Goal: Task Accomplishment & Management: Complete application form

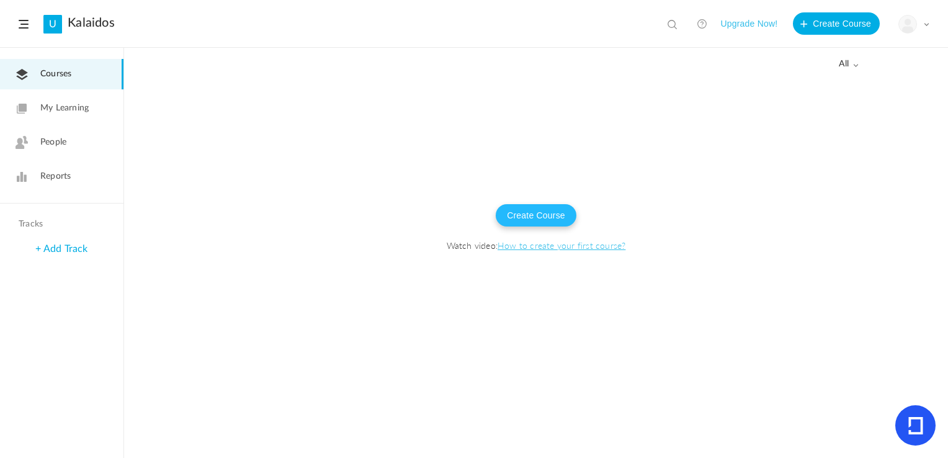
click at [552, 214] on button "Create Course" at bounding box center [536, 215] width 81 height 22
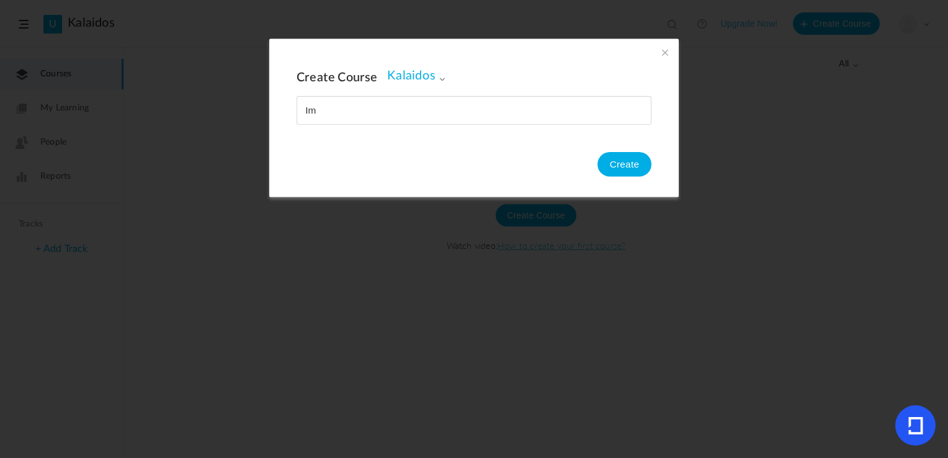
type input "I"
type input "Stockwerkeigentum"
click at [632, 166] on button "Create" at bounding box center [625, 164] width 54 height 25
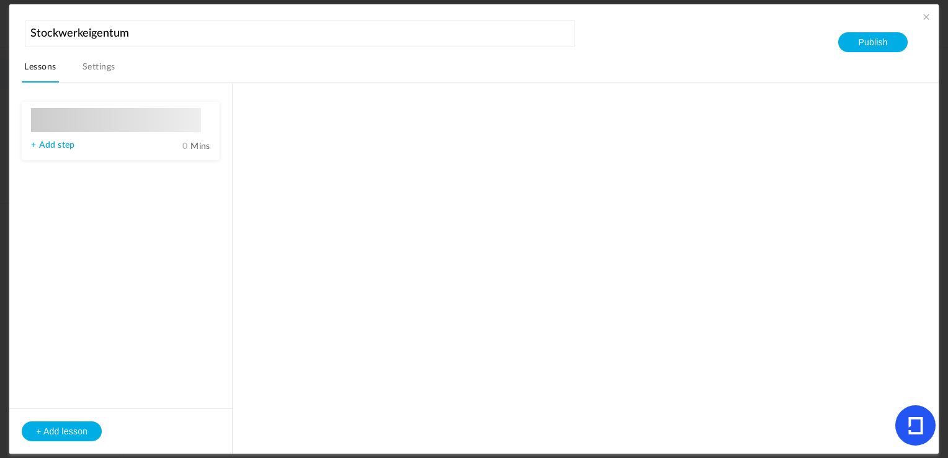
type input "Lesson 1"
type input "0"
type input "Step 1"
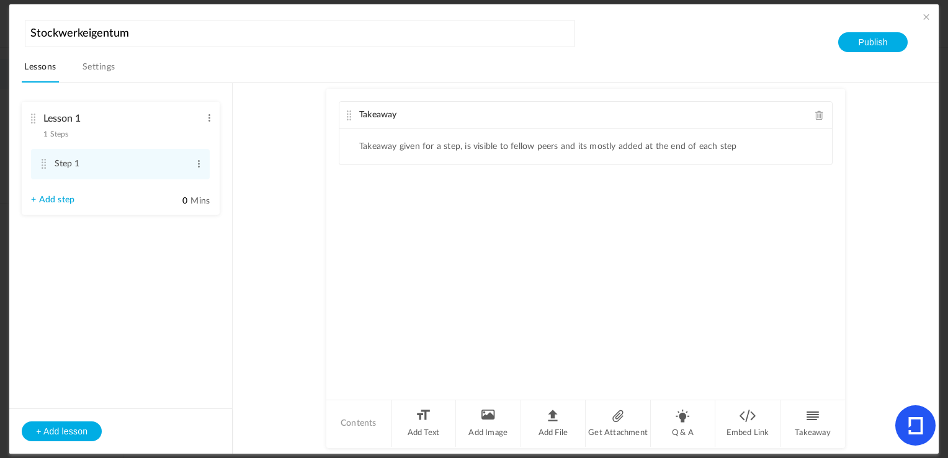
click at [383, 114] on span "Takeaway" at bounding box center [378, 114] width 38 height 9
click at [911, 424] on icon at bounding box center [916, 425] width 15 height 17
click at [354, 421] on li "Contents" at bounding box center [358, 423] width 65 height 47
click at [617, 410] on li "Get Attachment" at bounding box center [618, 423] width 65 height 47
click at [555, 423] on li "Add File" at bounding box center [553, 423] width 65 height 47
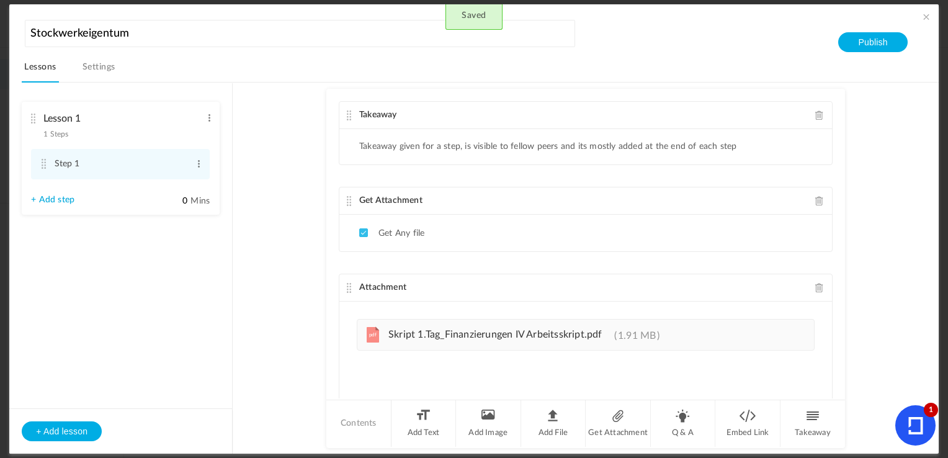
click at [815, 200] on span at bounding box center [819, 200] width 9 height 9
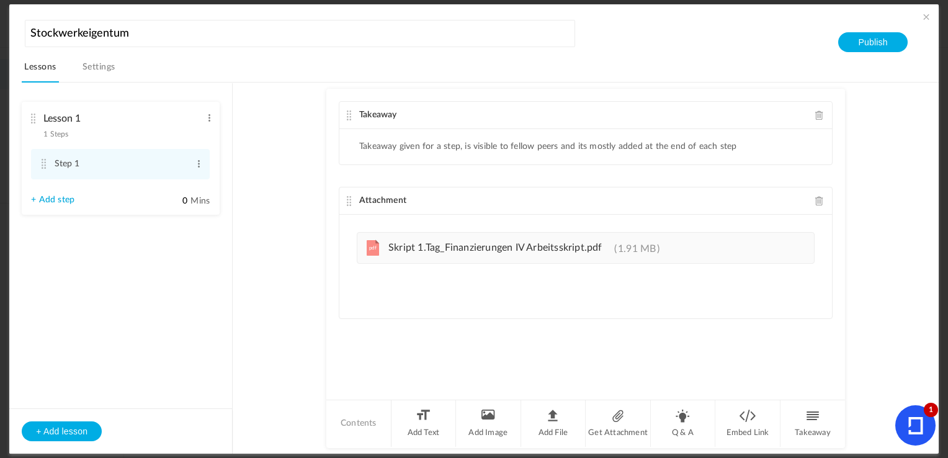
click at [909, 424] on icon at bounding box center [916, 425] width 15 height 17
click at [876, 43] on button "Publish" at bounding box center [872, 42] width 69 height 20
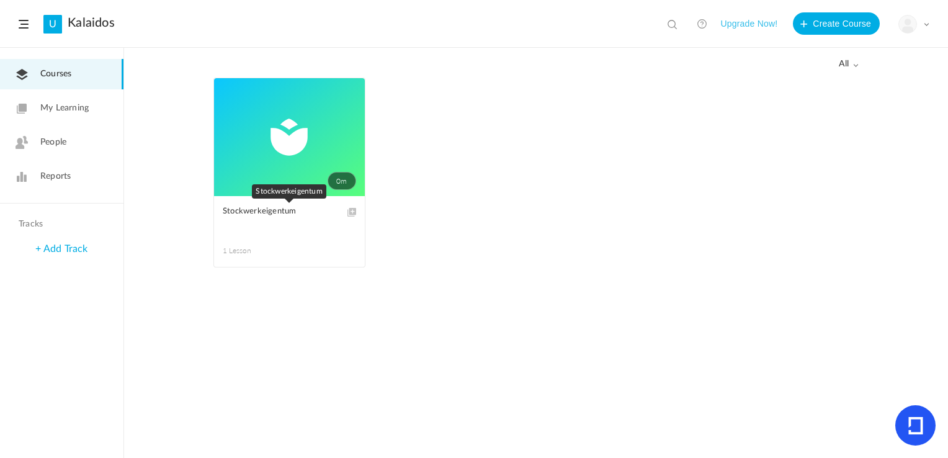
click at [281, 219] on link "Stockwerkeigentum" at bounding box center [289, 219] width 133 height 28
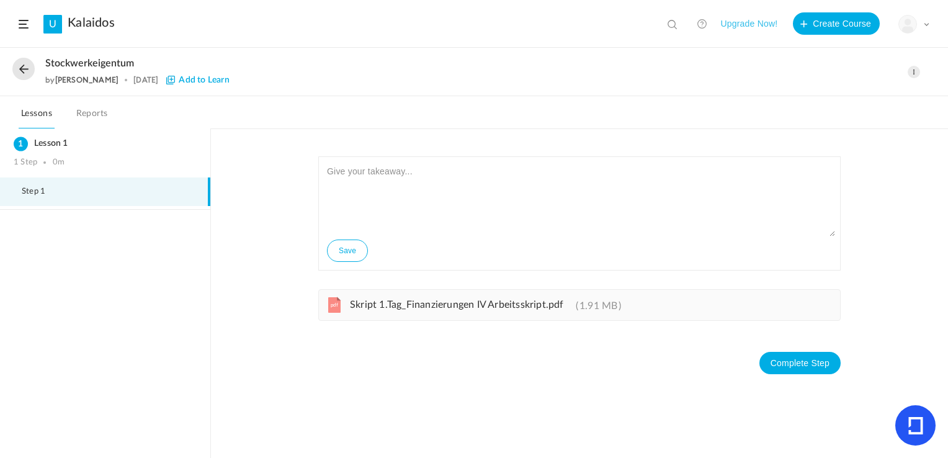
click at [420, 310] on link "pdf Skript 1.Tag_Finanzierungen IV Arbeitsskript.pdf 1.91 MB" at bounding box center [481, 308] width 281 height 10
click at [28, 70] on button at bounding box center [23, 69] width 22 height 22
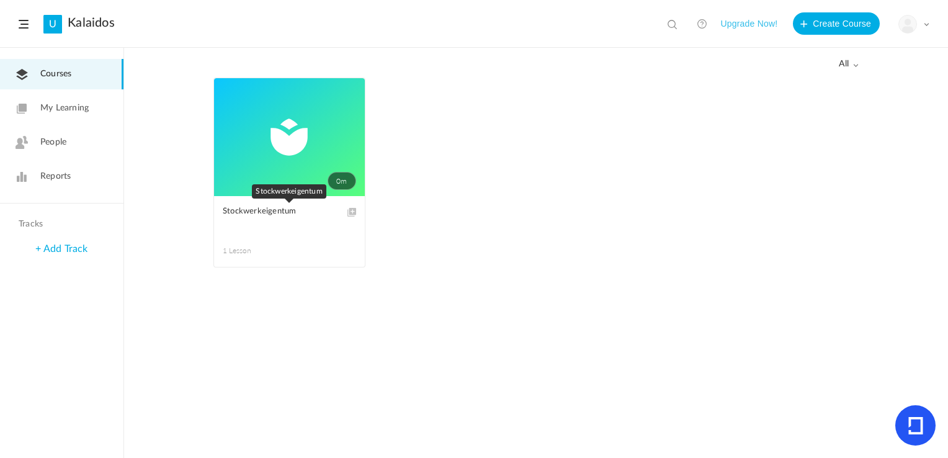
click at [272, 207] on span "Stockwerkeigentum" at bounding box center [280, 212] width 115 height 14
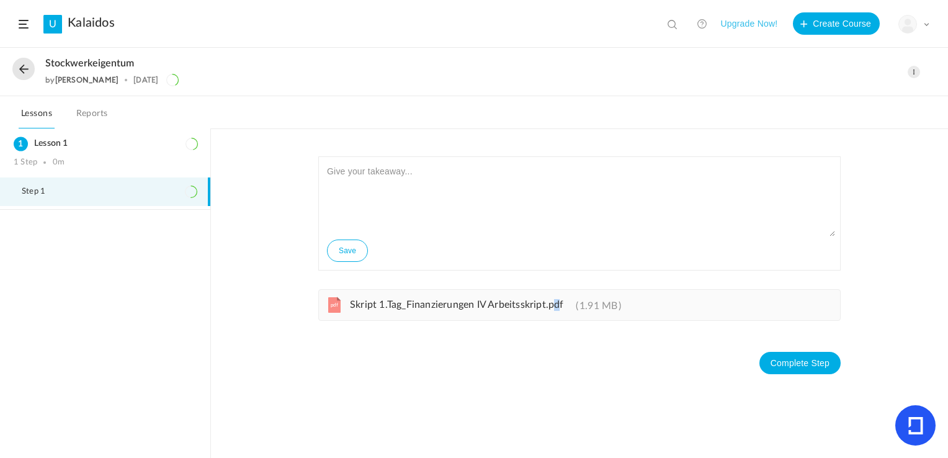
click at [557, 307] on span "Skript 1.Tag_Finanzierungen IV Arbeitsskript.pdf" at bounding box center [457, 305] width 214 height 10
click at [928, 23] on span at bounding box center [926, 24] width 6 height 6
click at [60, 150] on div "Lesson 1 1 Step 0m" at bounding box center [105, 152] width 210 height 49
click at [27, 63] on button at bounding box center [23, 69] width 22 height 22
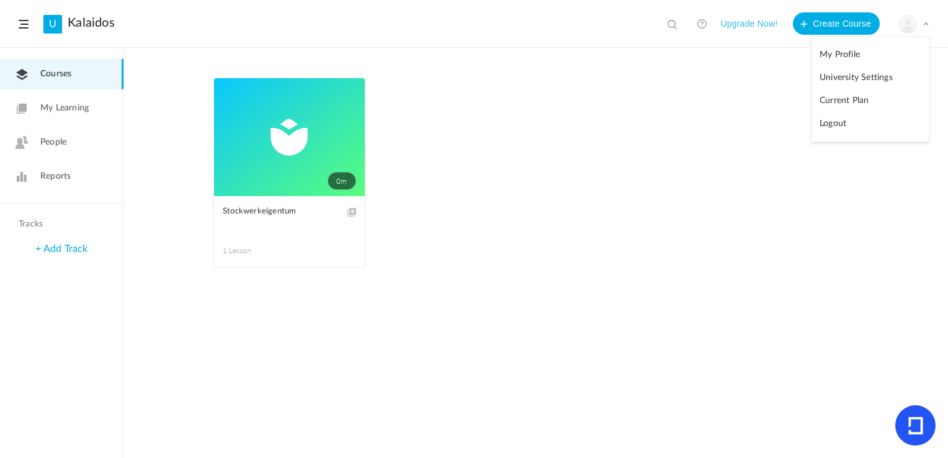
click at [0, 0] on span at bounding box center [0, 0] width 0 height 0
click at [0, 0] on link "Edit" at bounding box center [0, 0] width 0 height 0
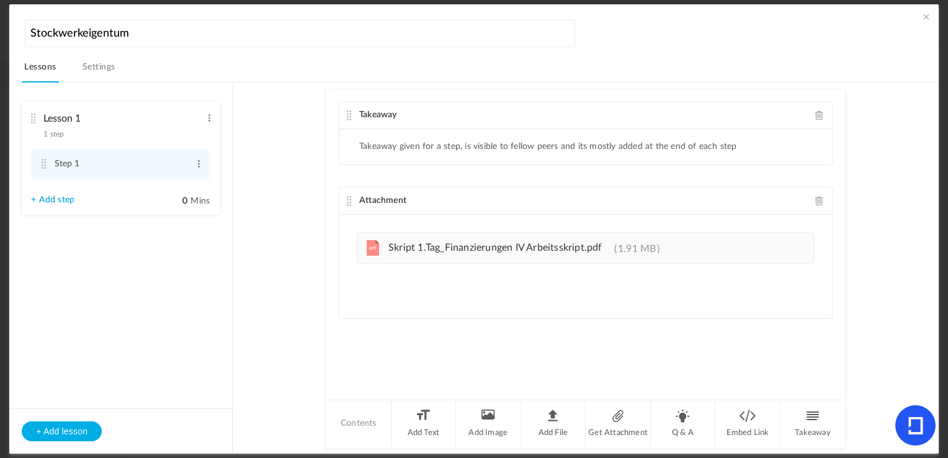
click at [818, 200] on span at bounding box center [819, 200] width 9 height 9
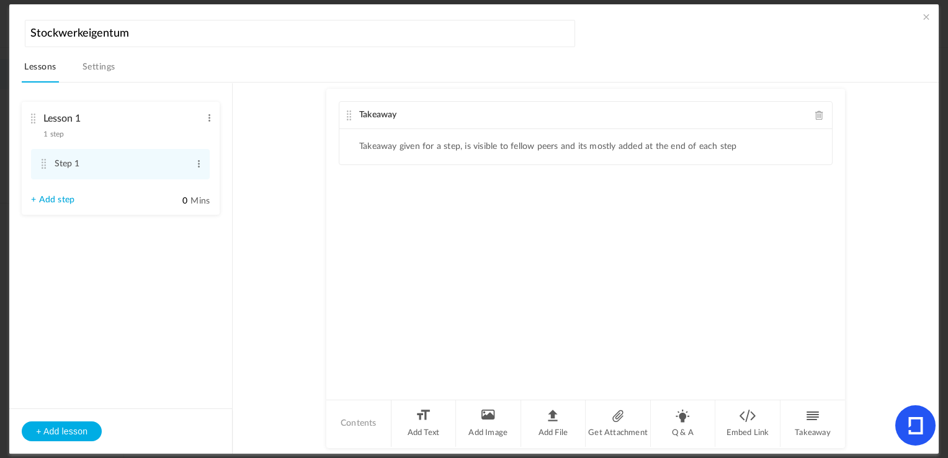
click at [928, 19] on span at bounding box center [926, 17] width 12 height 12
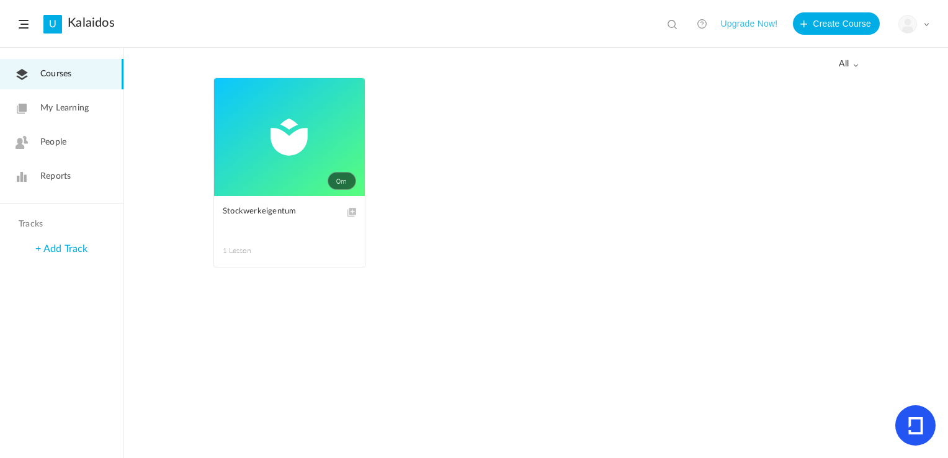
click at [745, 24] on button "Upgrade Now!" at bounding box center [749, 23] width 57 height 22
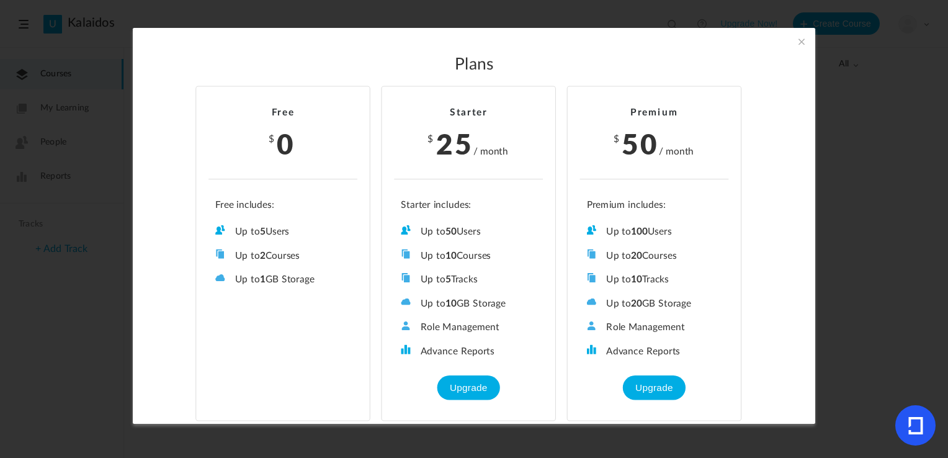
click at [803, 40] on span at bounding box center [802, 42] width 14 height 14
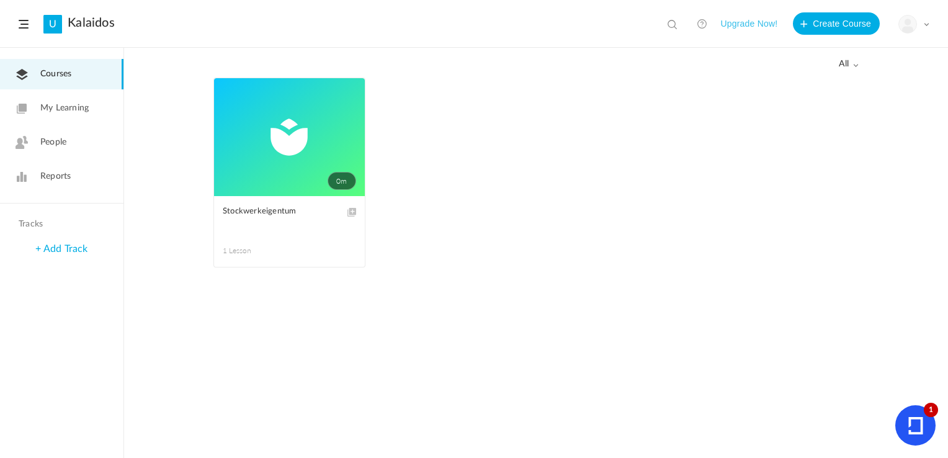
click at [32, 25] on header "U Kalaidos View all No results Upgrade Now! Create Course My Profile University…" at bounding box center [474, 24] width 948 height 48
drag, startPoint x: 29, startPoint y: 25, endPoint x: 17, endPoint y: 27, distance: 11.3
click at [26, 26] on header "U Kalaidos View all No results Upgrade Now! Create Course My Profile University…" at bounding box center [474, 24] width 948 height 48
click at [25, 21] on span at bounding box center [24, 24] width 10 height 9
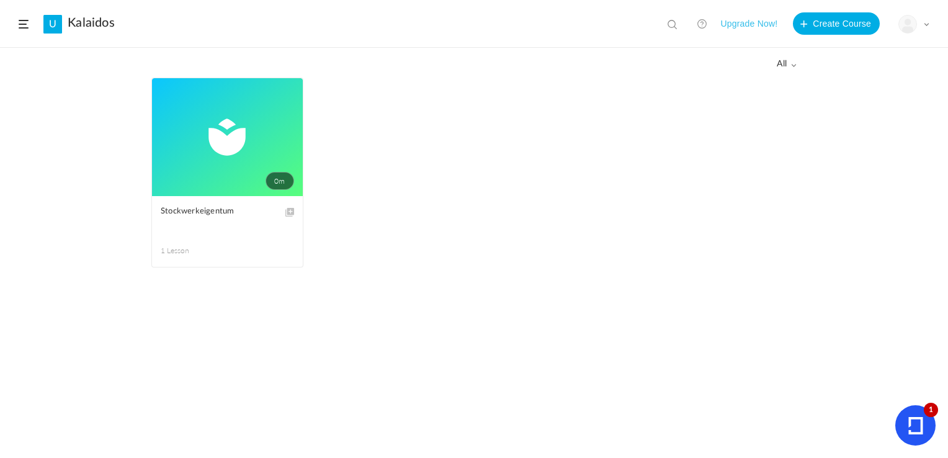
click at [25, 21] on span at bounding box center [24, 24] width 10 height 9
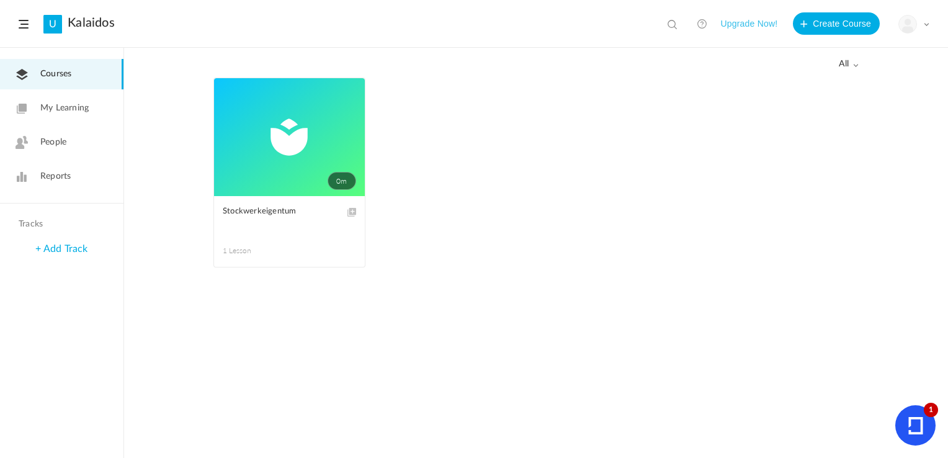
click at [920, 24] on div "My Profile University Settings Current Plan Logout" at bounding box center [914, 24] width 31 height 19
click at [704, 23] on link at bounding box center [701, 23] width 25 height 25
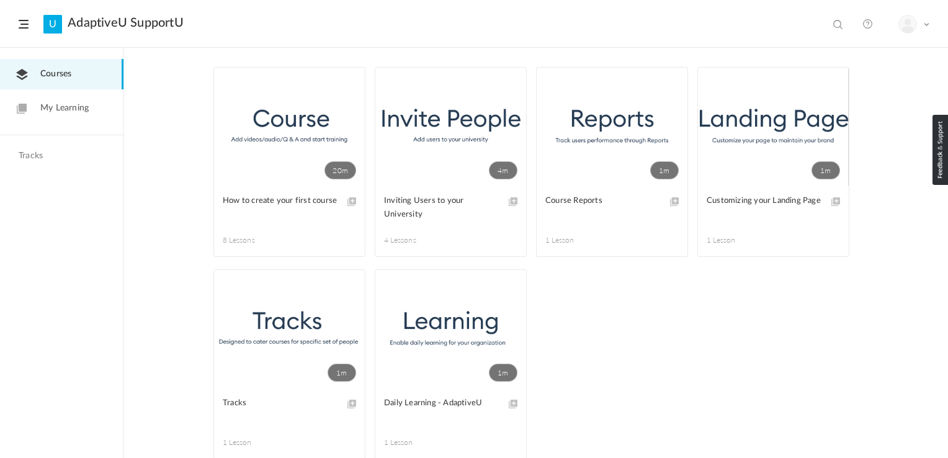
click at [287, 125] on link "20m" at bounding box center [289, 127] width 151 height 118
